Goal: Task Accomplishment & Management: Manage account settings

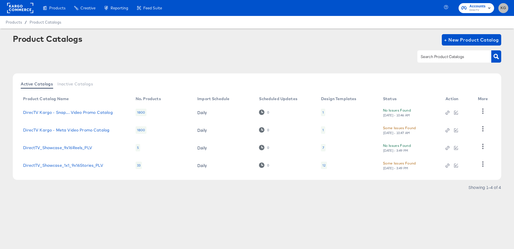
click at [501, 9] on span "KG" at bounding box center [503, 8] width 5 height 7
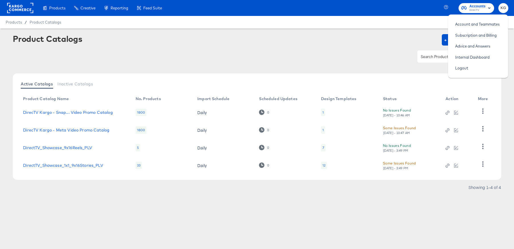
click at [394, 54] on div at bounding box center [257, 56] width 489 height 13
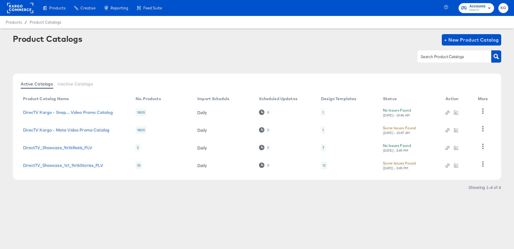
click at [25, 8] on rect at bounding box center [20, 8] width 26 height 10
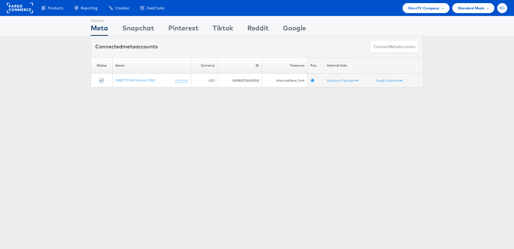
click at [503, 12] on div "KG" at bounding box center [503, 8] width 10 height 10
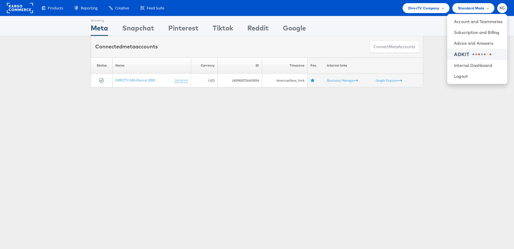
click at [475, 57] on div "ADKIT" at bounding box center [478, 54] width 49 height 7
